Goal: Information Seeking & Learning: Understand process/instructions

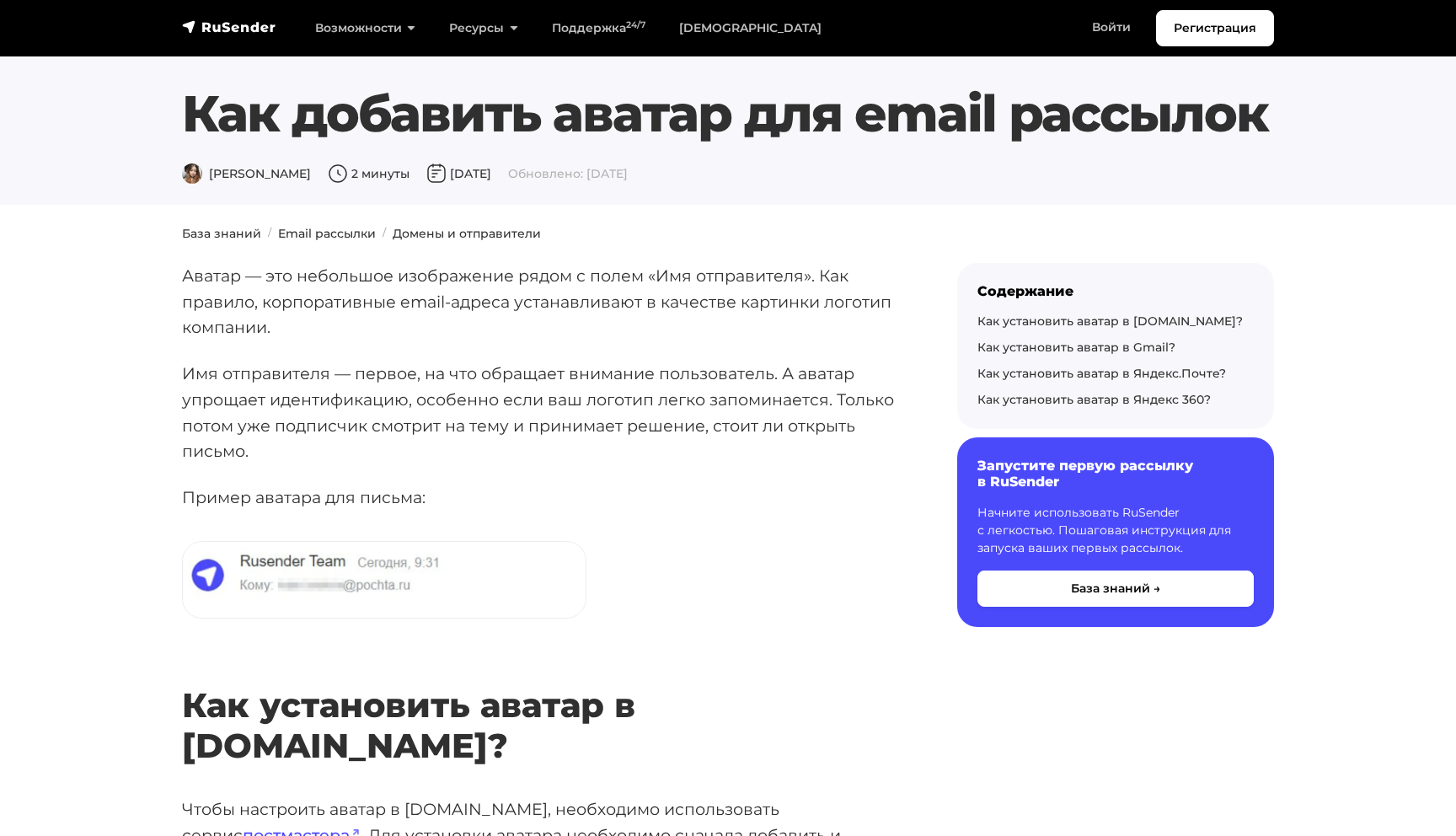
scroll to position [19, 0]
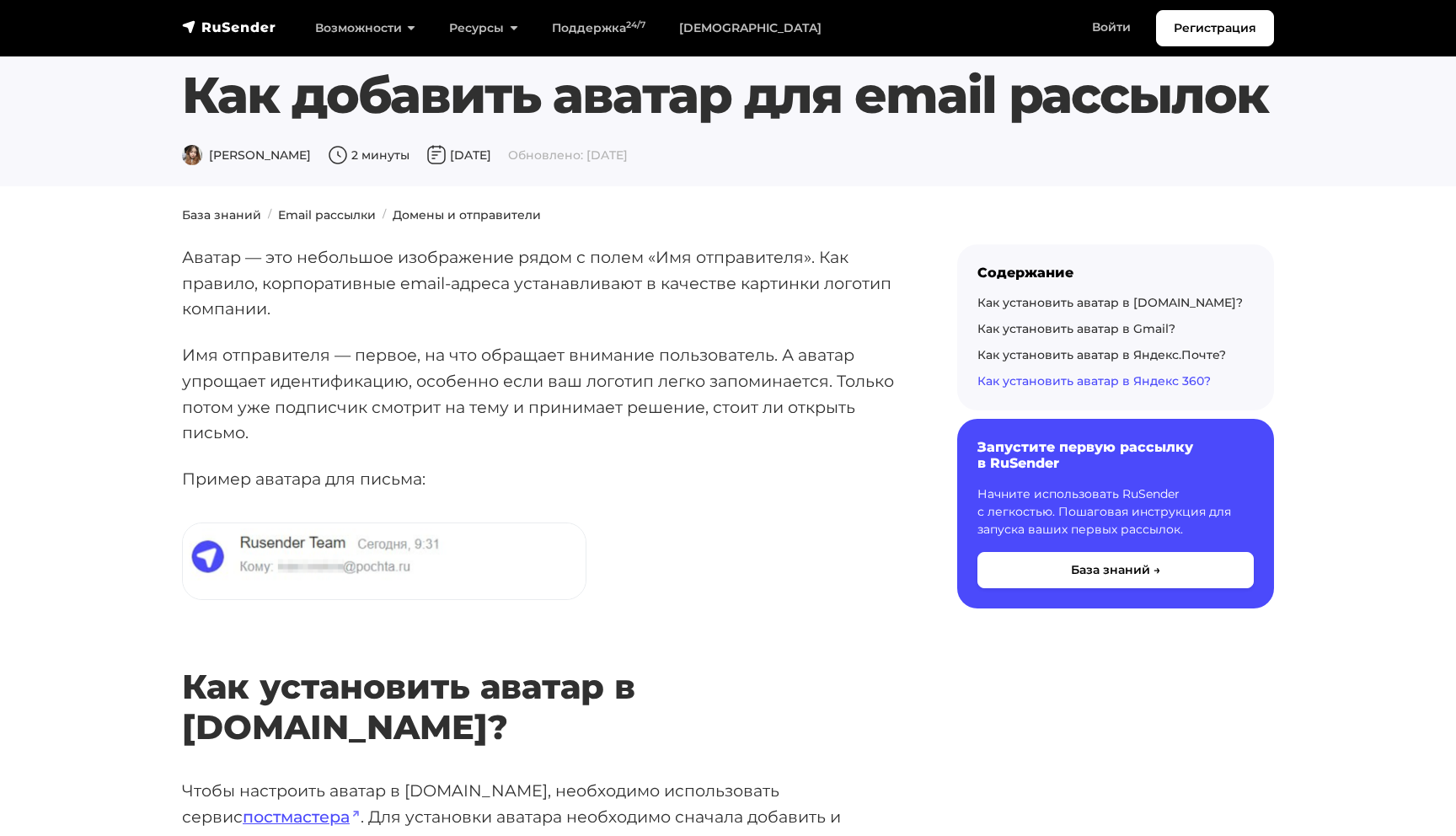
click at [1129, 383] on link "Как установить аватар в Яндекс 360?" at bounding box center [1094, 380] width 233 height 15
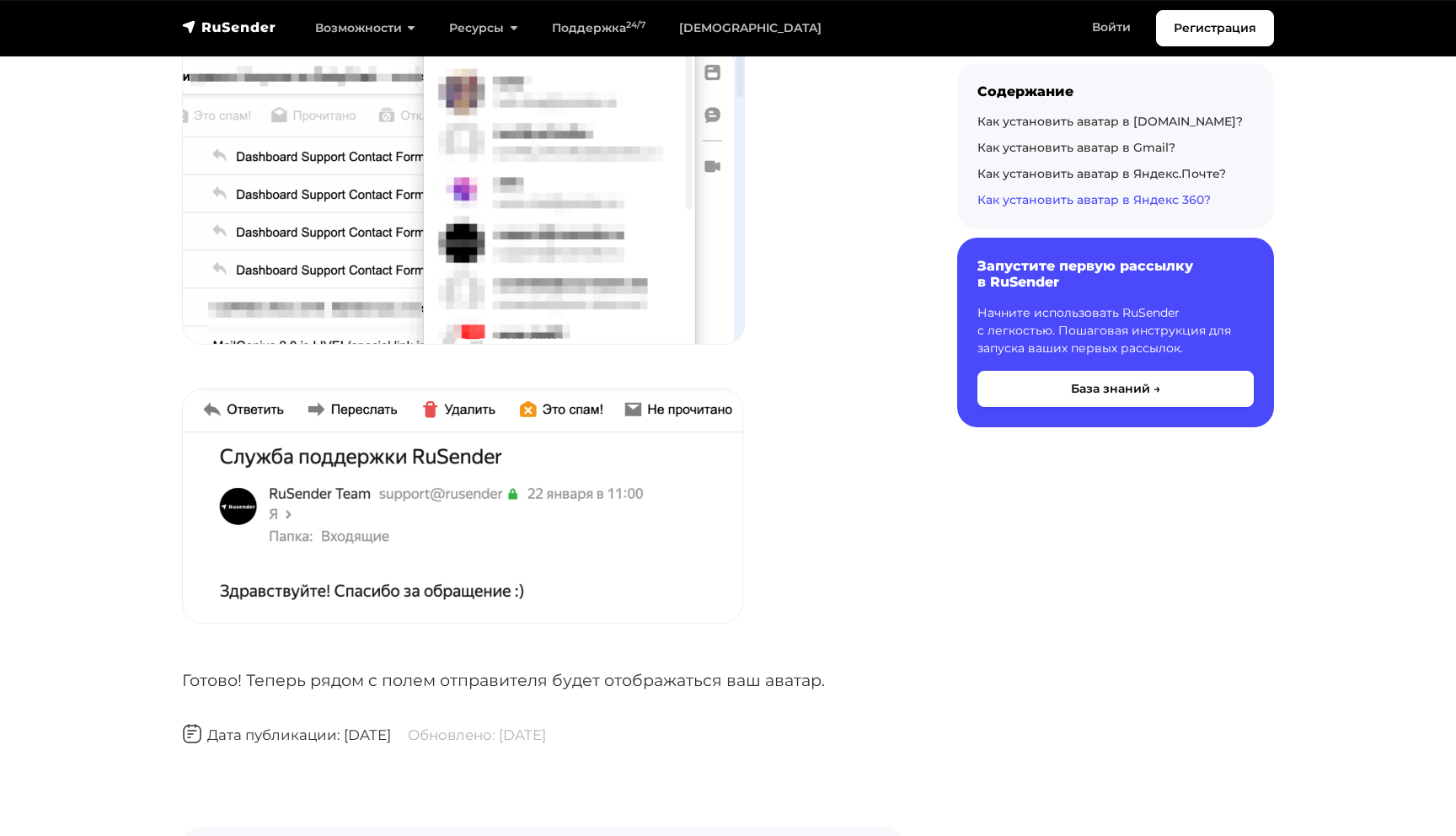
scroll to position [6367, 0]
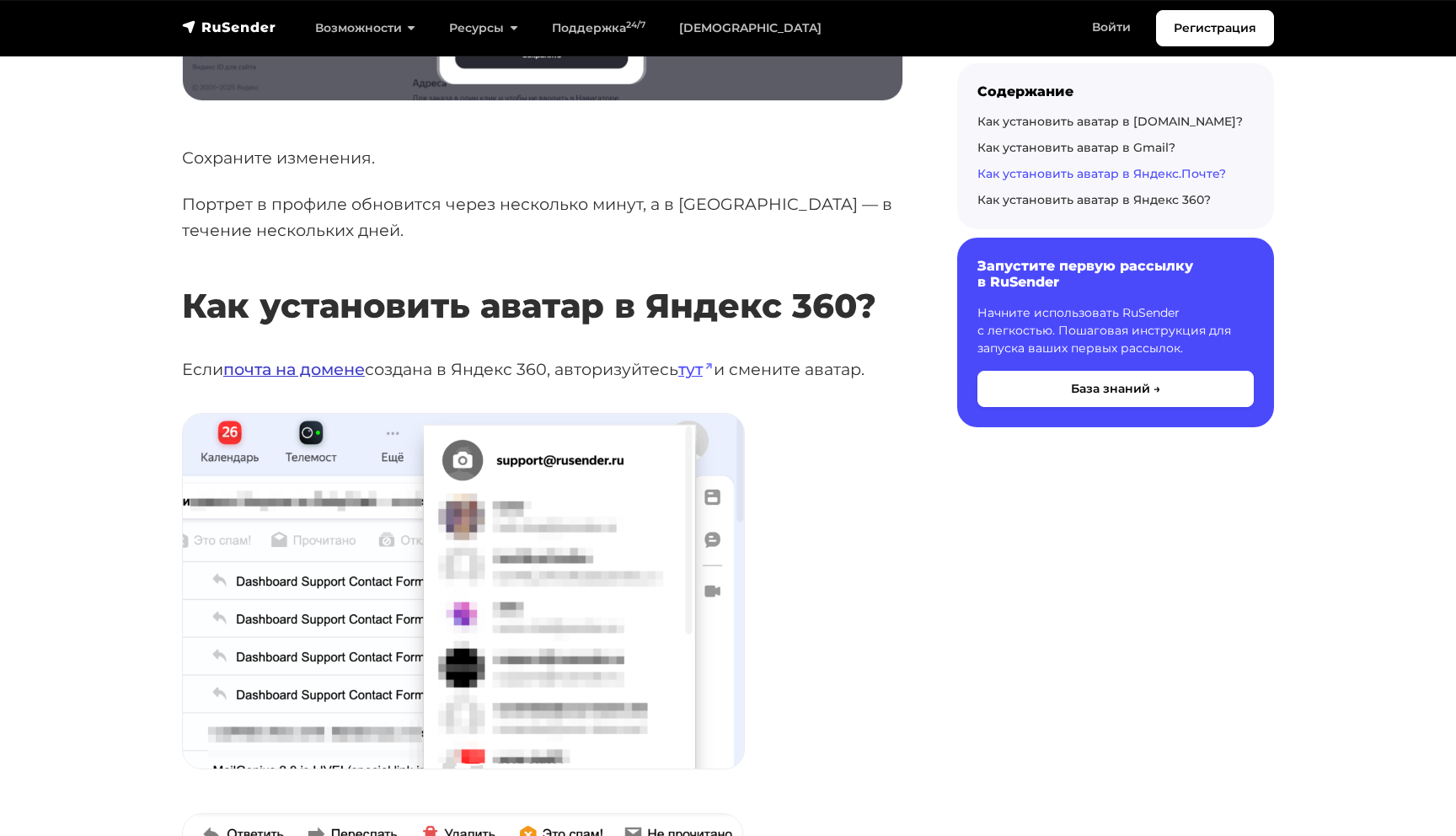
click at [354, 359] on link "почта на домене" at bounding box center [294, 369] width 141 height 20
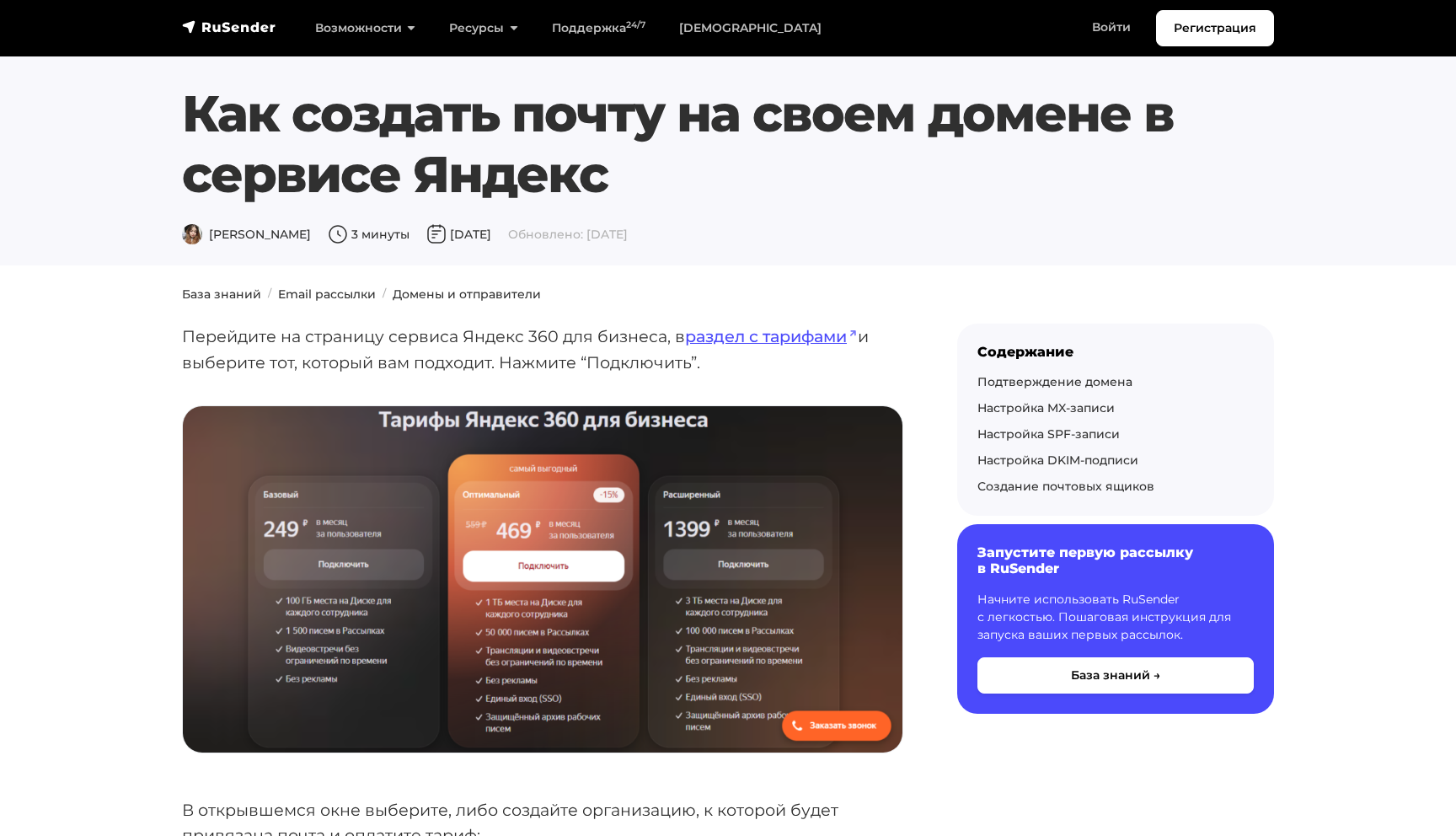
scroll to position [1, 0]
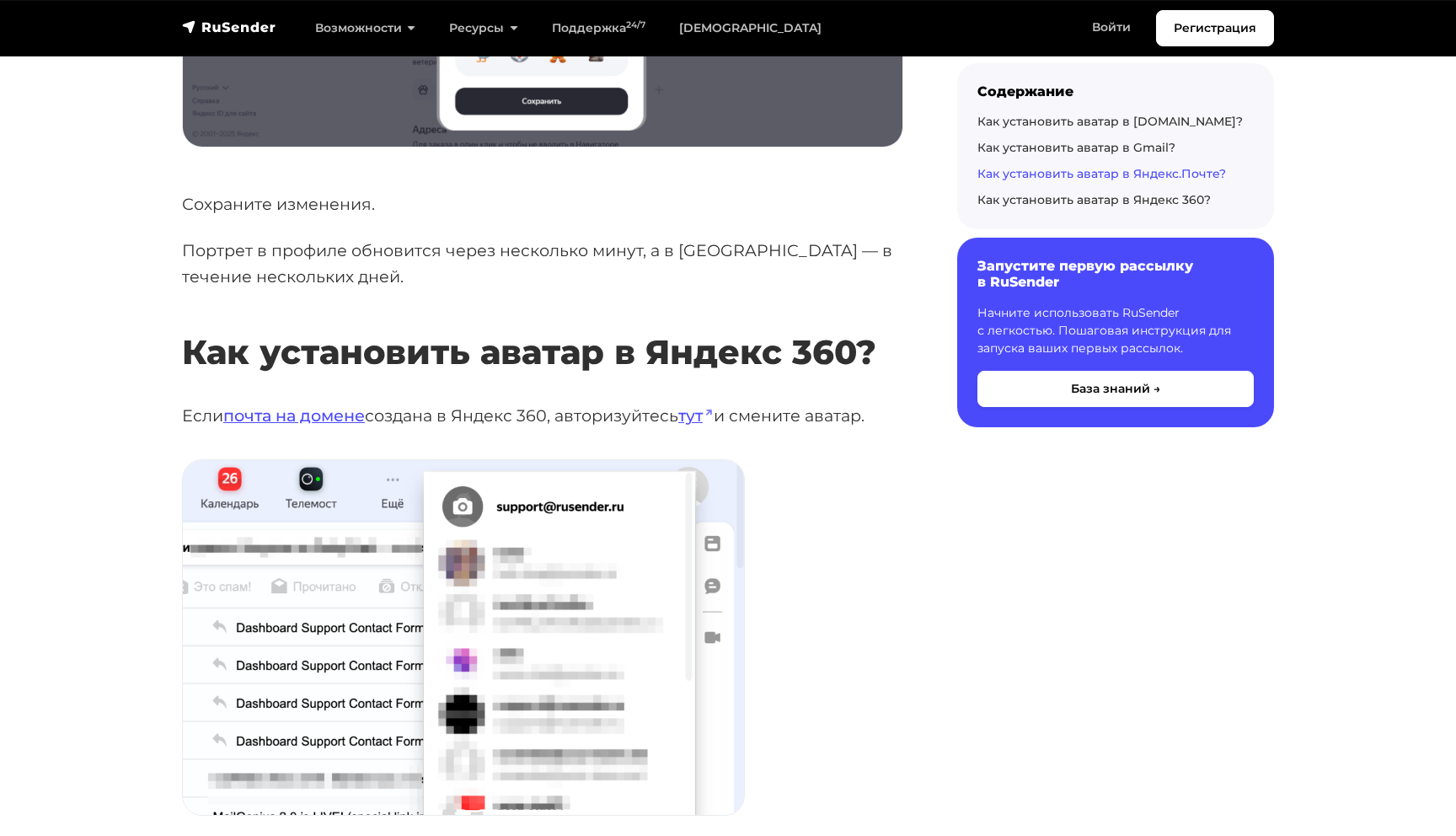
scroll to position [6367, 0]
